Goal: Task Accomplishment & Management: Manage account settings

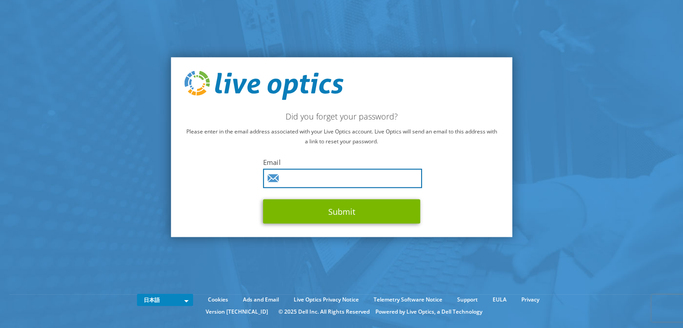
click at [369, 172] on input "text" at bounding box center [342, 178] width 159 height 19
type input "[EMAIL_ADDRESS][DOMAIN_NAME]"
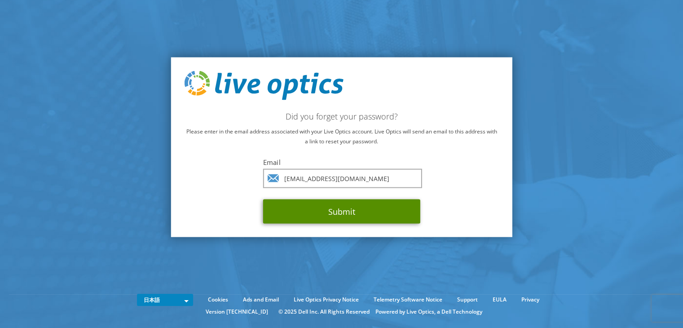
click at [362, 209] on button "Submit" at bounding box center [341, 211] width 157 height 24
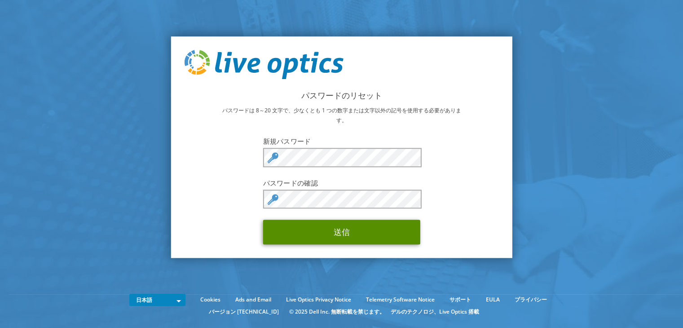
click at [327, 232] on button "送信" at bounding box center [341, 232] width 157 height 25
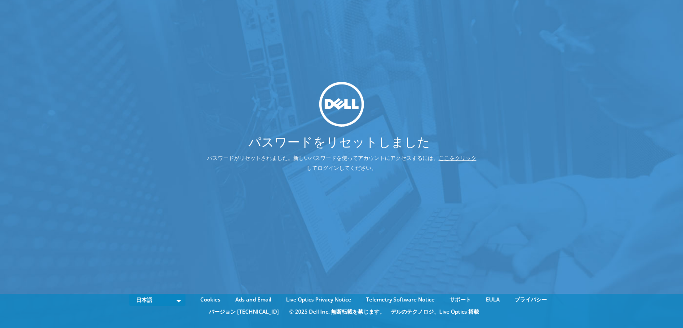
click at [465, 154] on link "ここをクリック" at bounding box center [458, 158] width 38 height 8
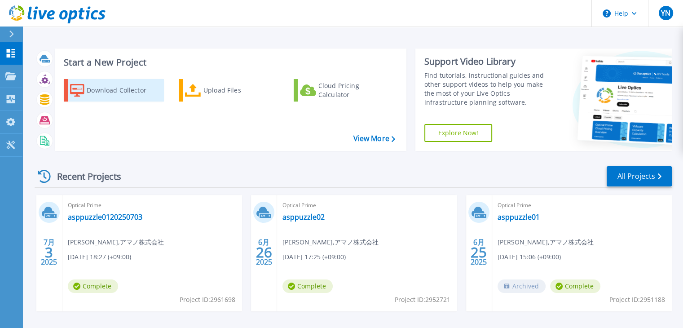
click at [108, 93] on div "Download Collector" at bounding box center [123, 90] width 72 height 18
